Goal: Information Seeking & Learning: Learn about a topic

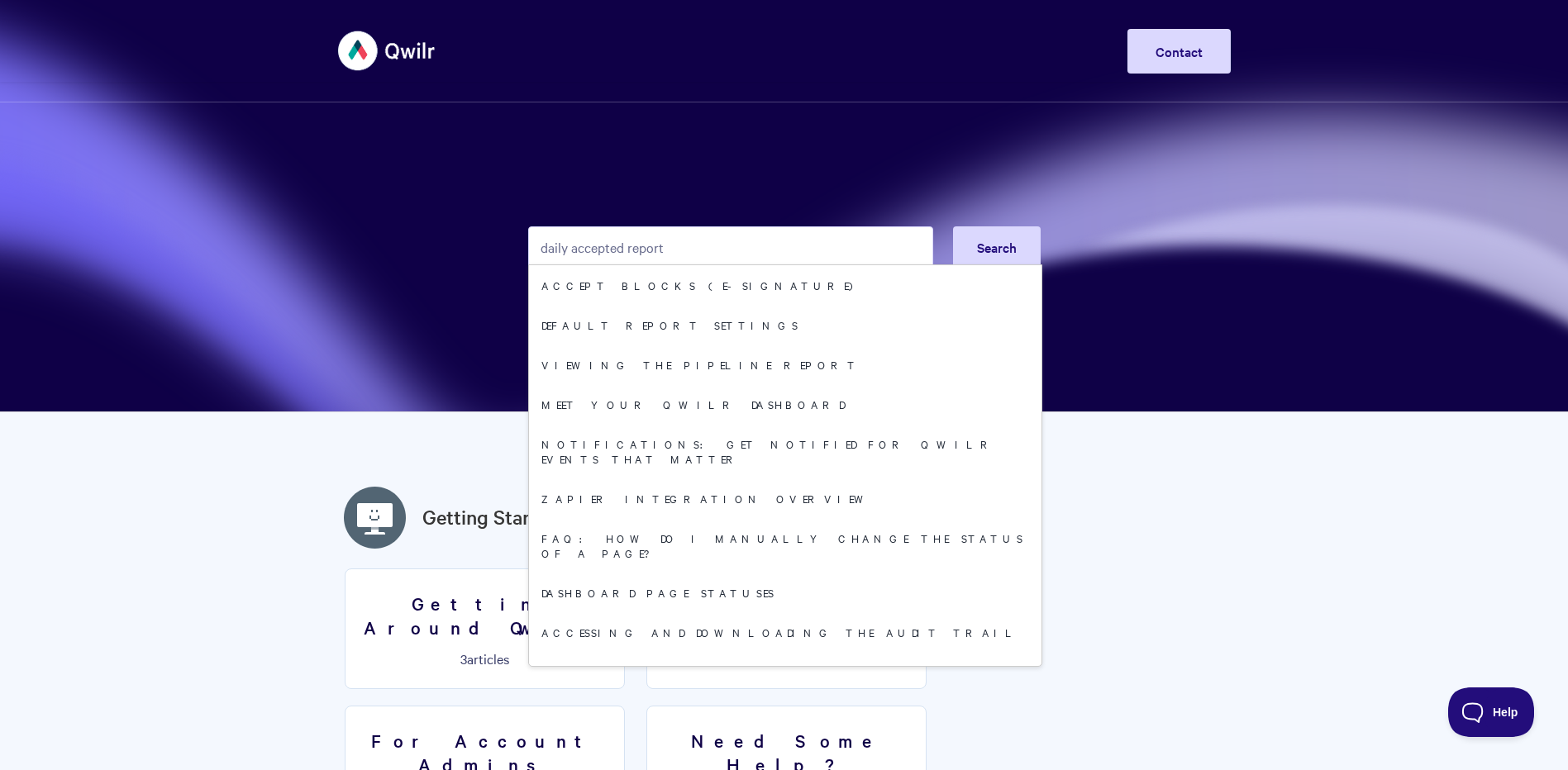
type input "daily accepted report"
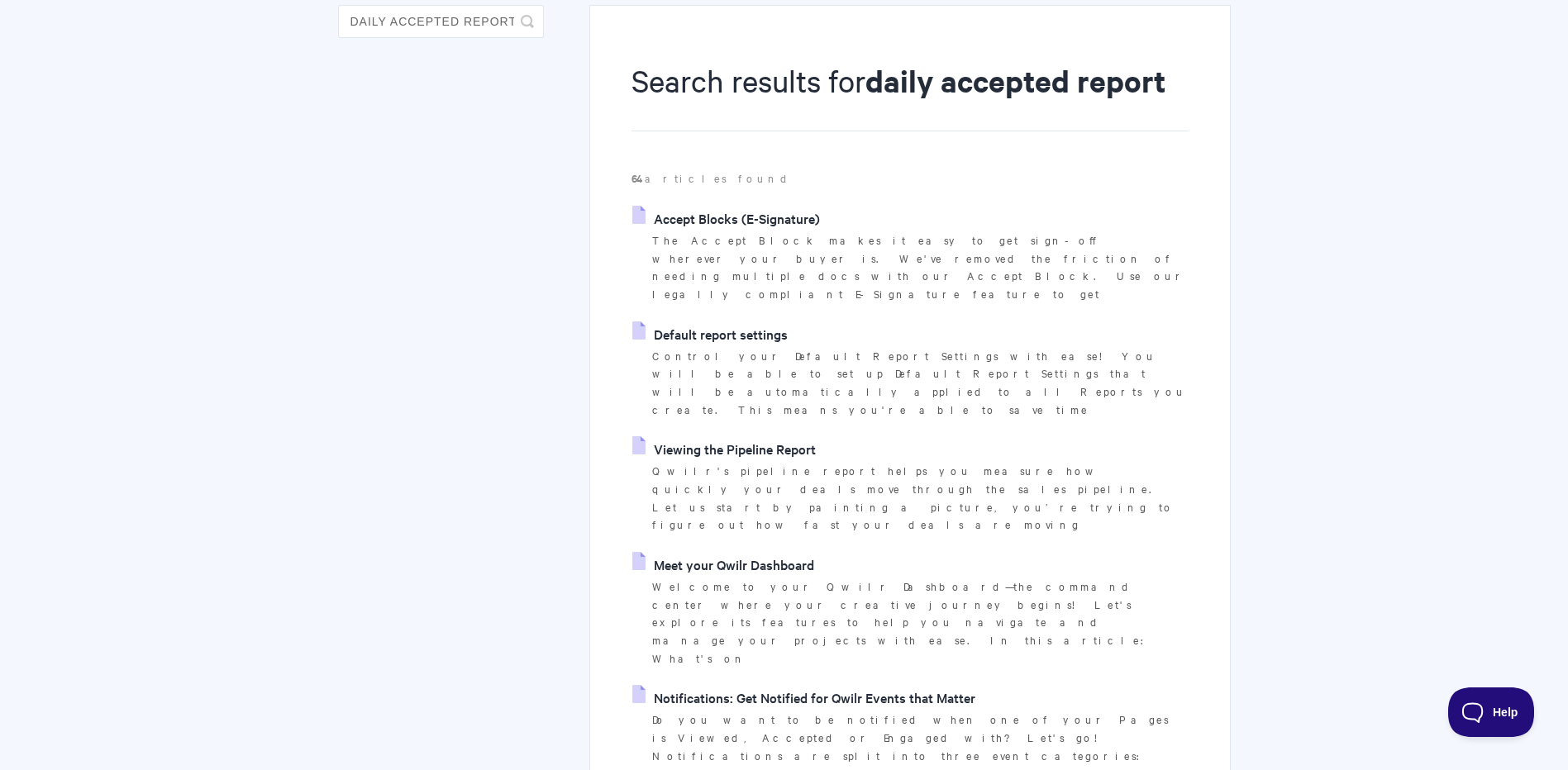
scroll to position [165, 0]
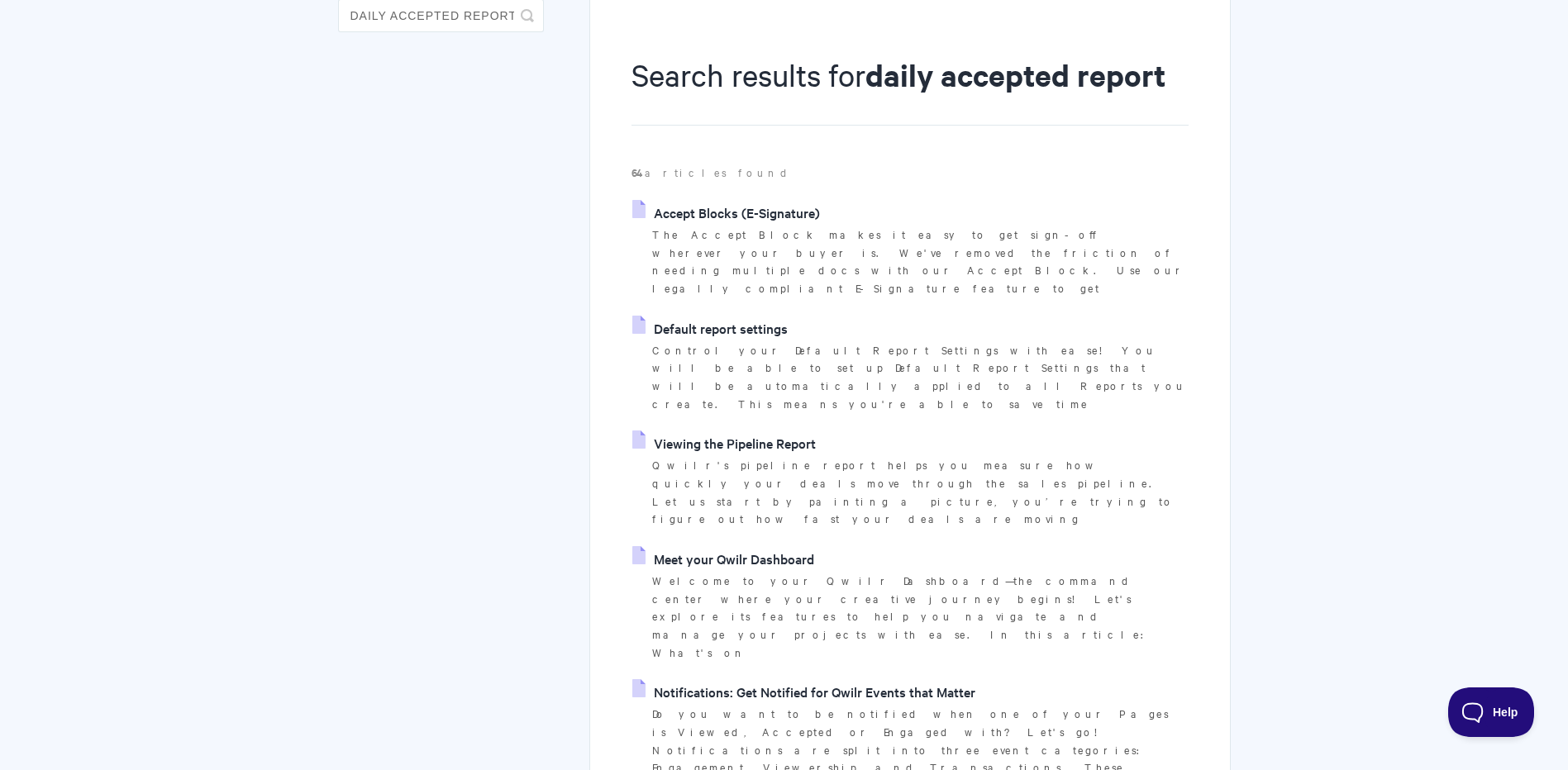
click at [726, 316] on link "Default report settings" at bounding box center [710, 328] width 156 height 24
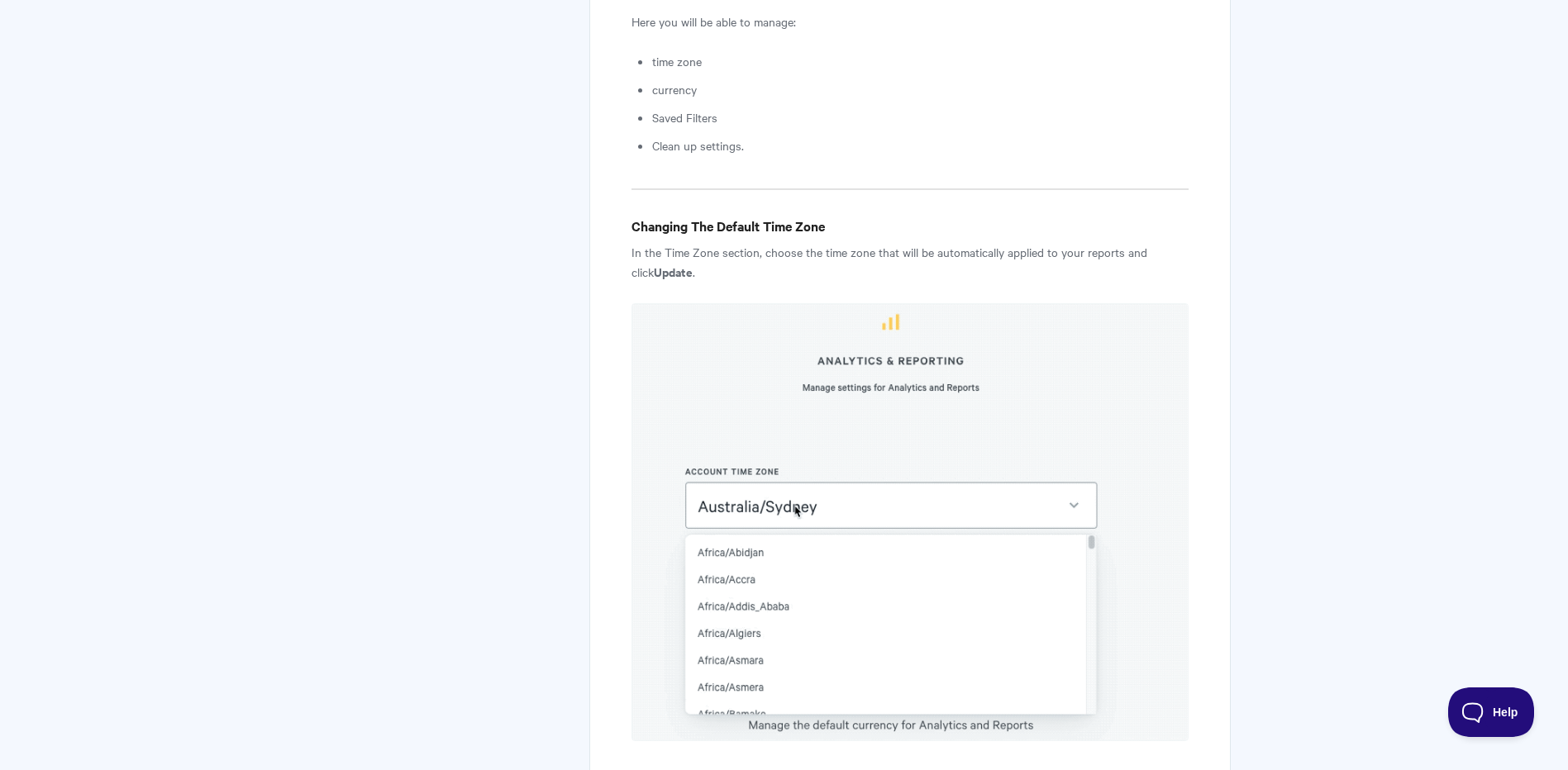
scroll to position [826, 0]
